Goal: Find specific page/section: Find specific page/section

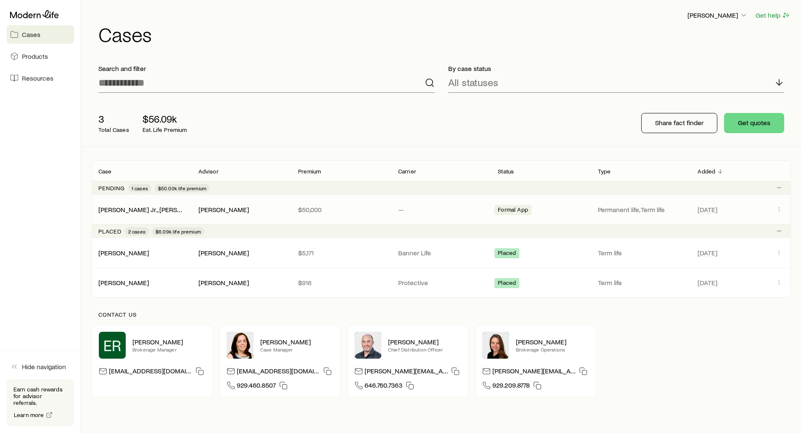
click at [516, 210] on span "Formal App" at bounding box center [513, 210] width 30 height 9
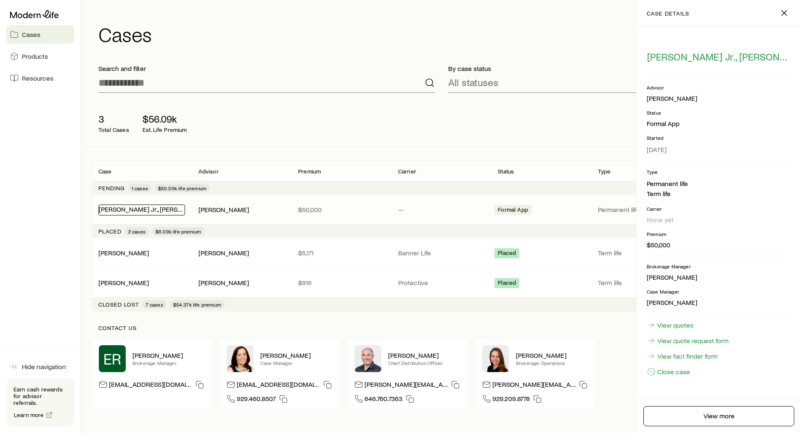
click at [116, 210] on link "[PERSON_NAME] Jr., [PERSON_NAME]" at bounding box center [154, 209] width 111 height 8
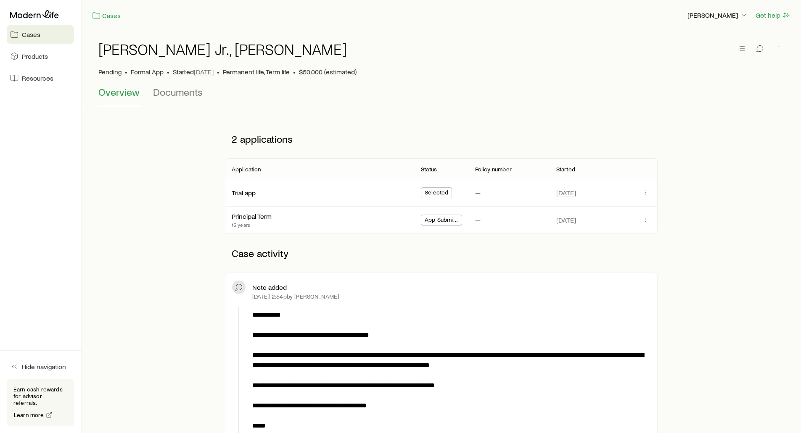
click at [443, 221] on span "App Submitted" at bounding box center [442, 220] width 34 height 9
click at [644, 221] on icon "button" at bounding box center [645, 219] width 7 height 7
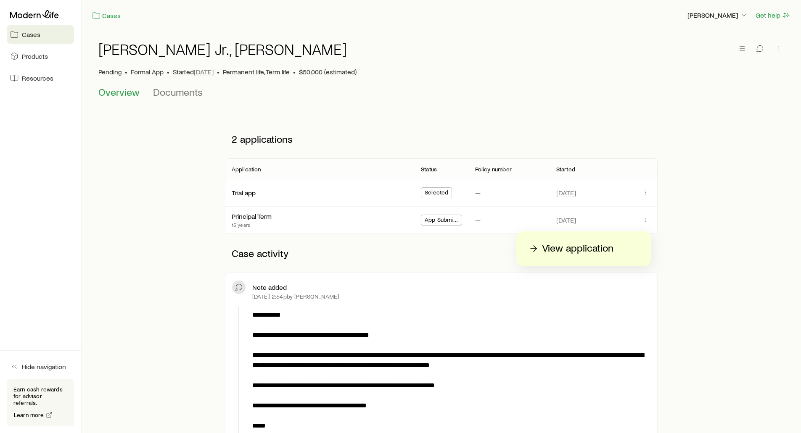
click at [591, 247] on p "View application" at bounding box center [577, 248] width 71 height 13
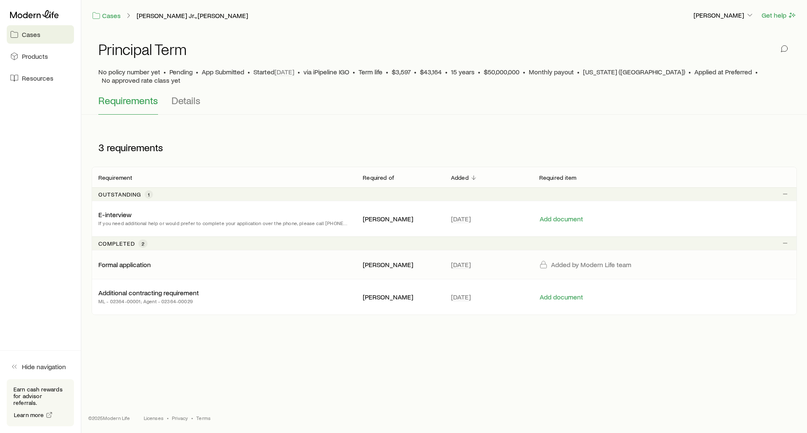
click at [231, 261] on div "Formal application" at bounding box center [223, 265] width 251 height 8
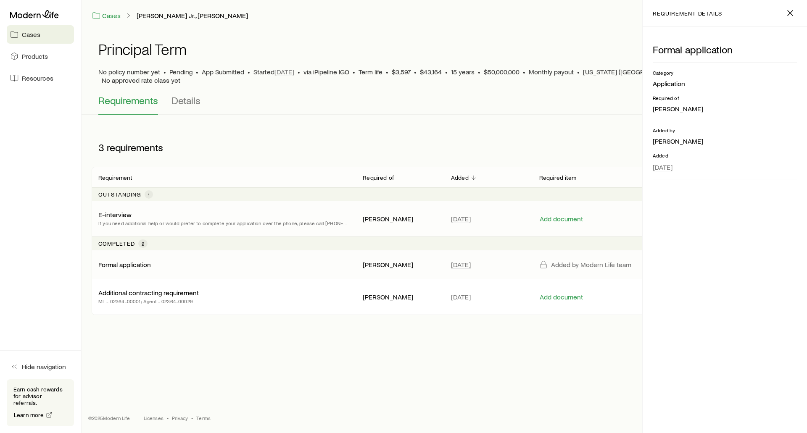
click at [223, 219] on p "If you need additional help or would prefer to complete your application over t…" at bounding box center [223, 223] width 251 height 8
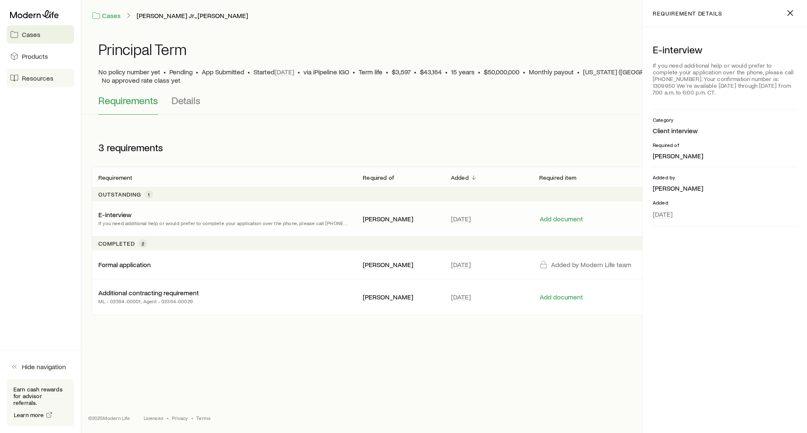
click at [28, 77] on span "Resources" at bounding box center [38, 78] width 32 height 8
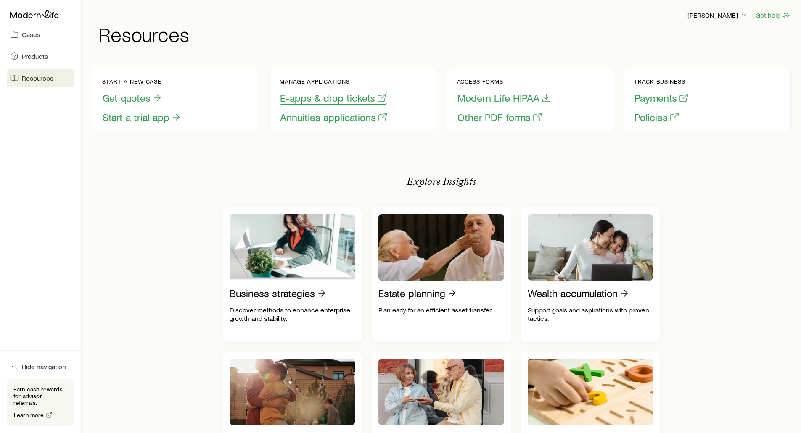
click at [322, 98] on button "E-apps & drop tickets" at bounding box center [334, 98] width 108 height 13
